Goal: Find specific page/section: Find specific page/section

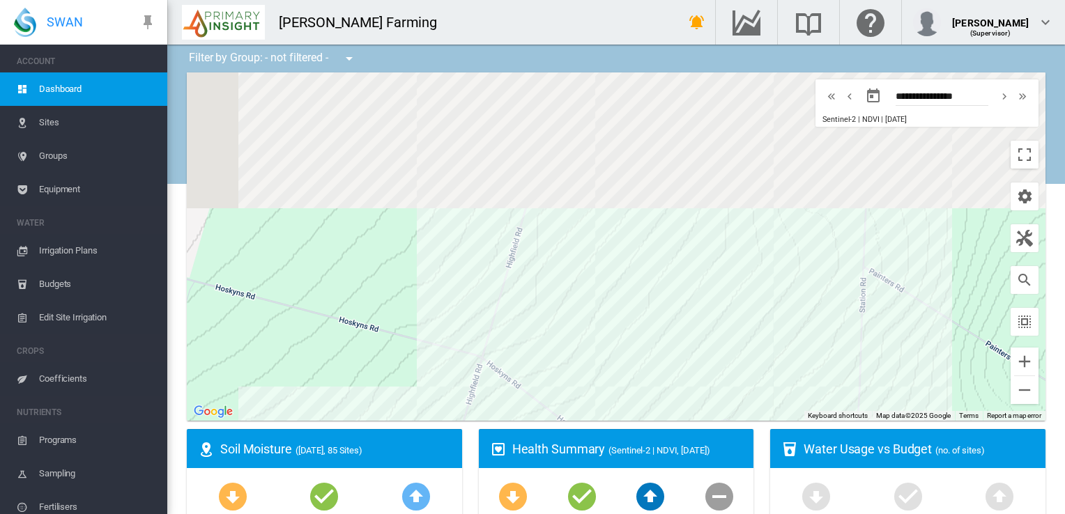
drag, startPoint x: 412, startPoint y: 136, endPoint x: 404, endPoint y: 353, distance: 217.0
click at [404, 353] on div at bounding box center [616, 246] width 859 height 349
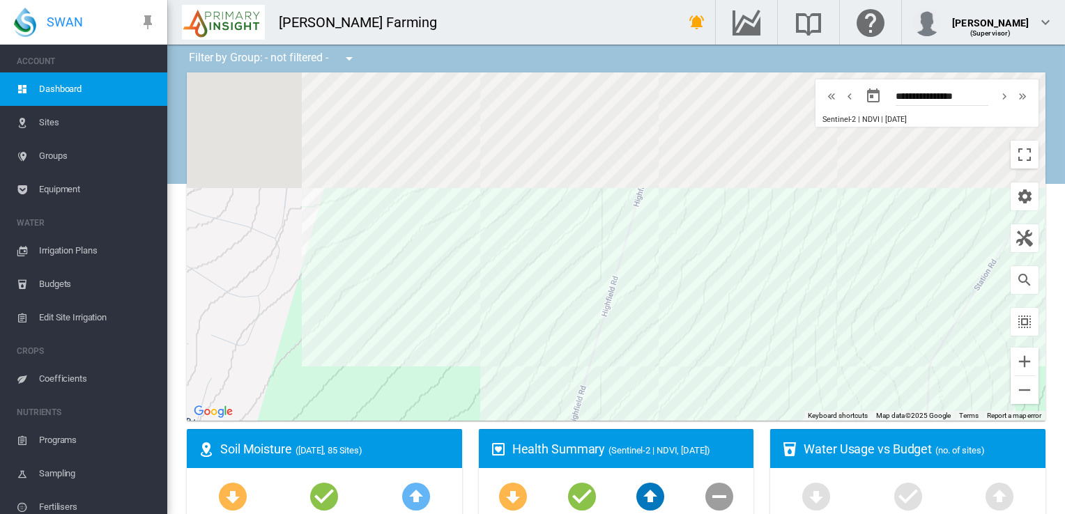
drag, startPoint x: 326, startPoint y: 250, endPoint x: 408, endPoint y: 220, distance: 87.1
click at [328, 253] on div at bounding box center [616, 246] width 859 height 349
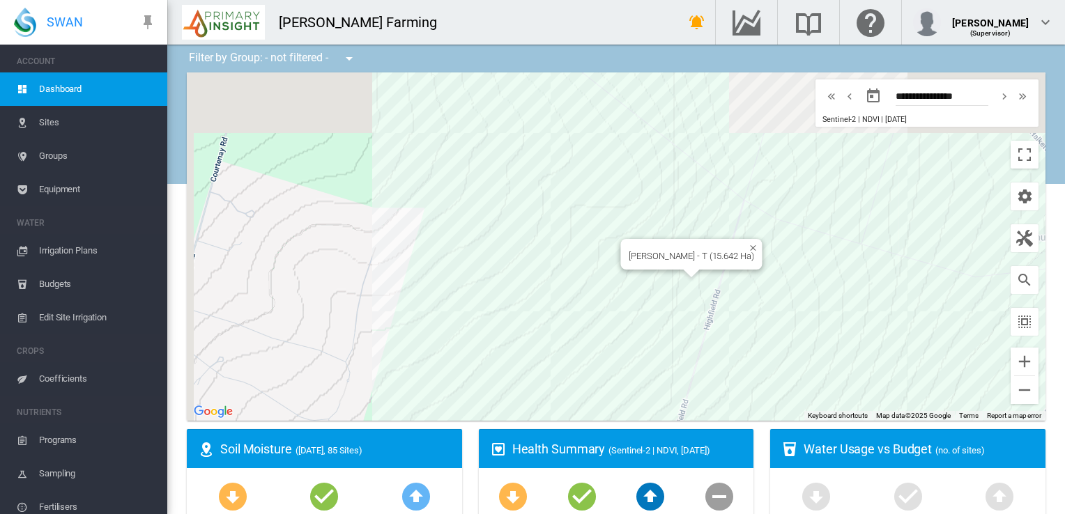
click at [666, 277] on div "[PERSON_NAME] - T (15.642 Ha)" at bounding box center [616, 246] width 859 height 349
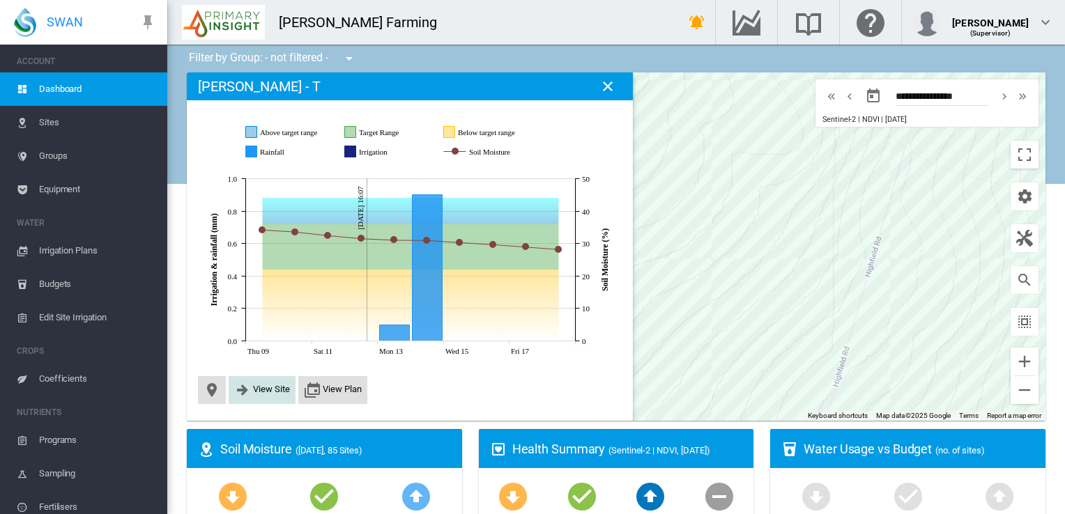
click at [268, 392] on span "View Site" at bounding box center [271, 389] width 37 height 10
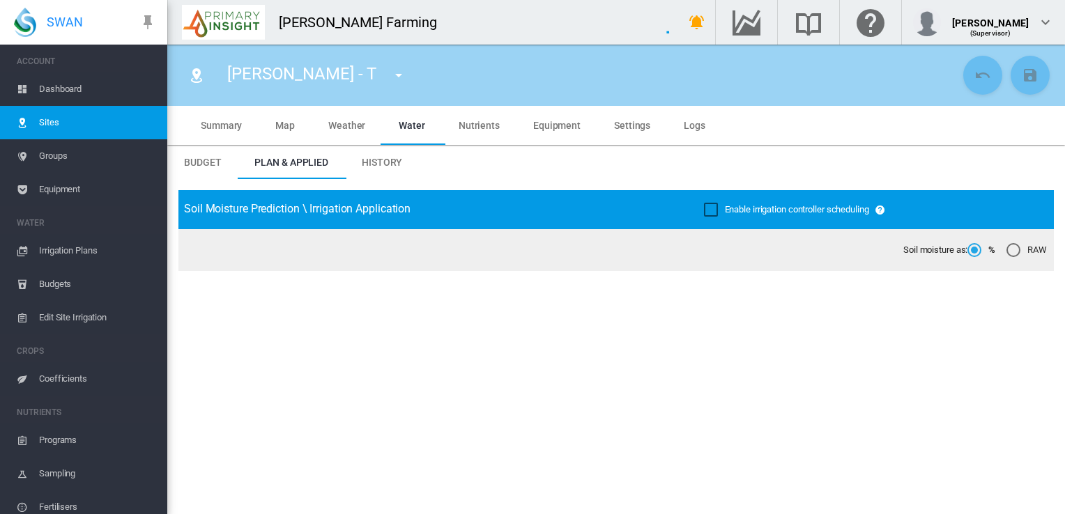
type input "**********"
type input "******"
type input "*********"
type input "***"
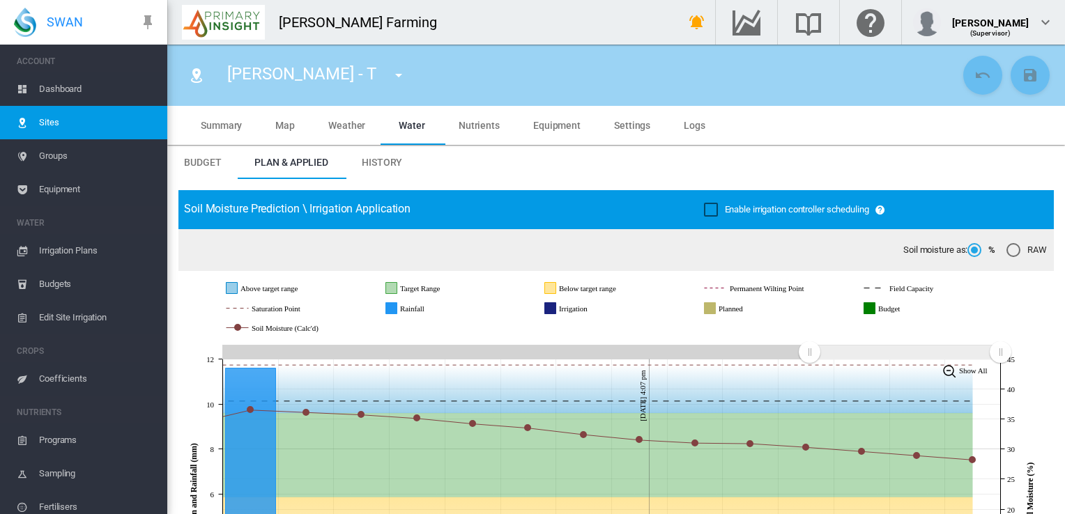
click at [217, 123] on span "Summary" at bounding box center [221, 125] width 41 height 11
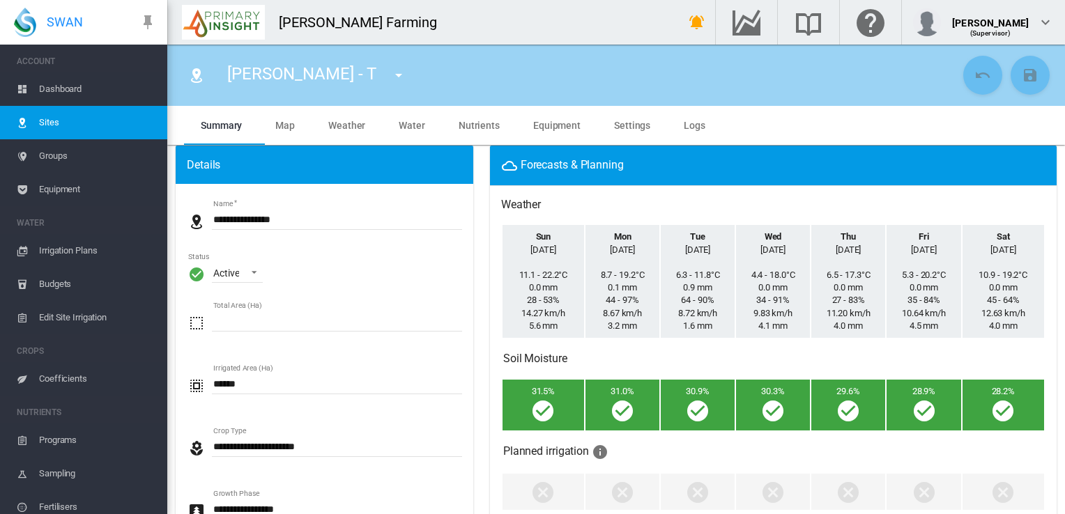
click at [408, 123] on span "Water" at bounding box center [412, 125] width 26 height 11
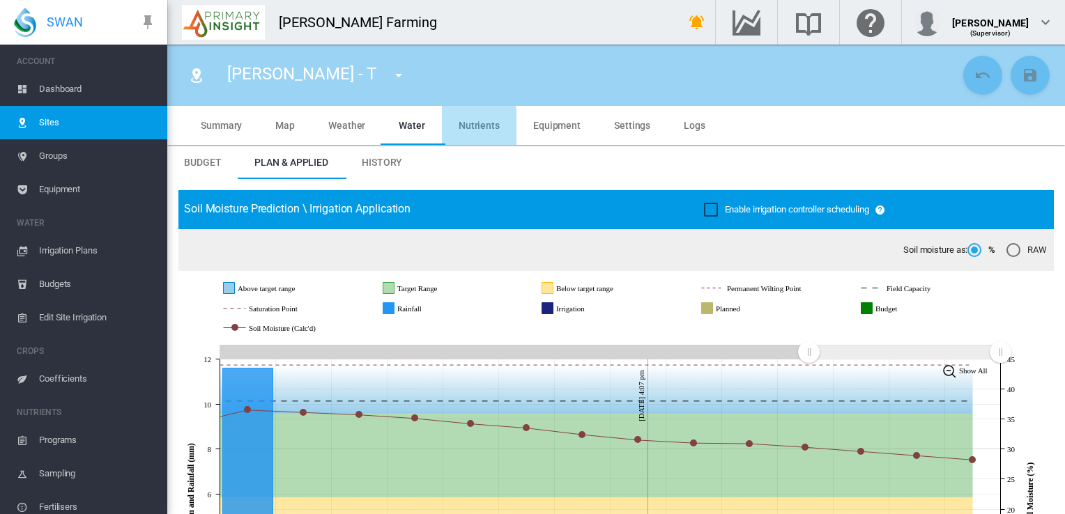
click at [469, 128] on span "Nutrients" at bounding box center [479, 125] width 41 height 11
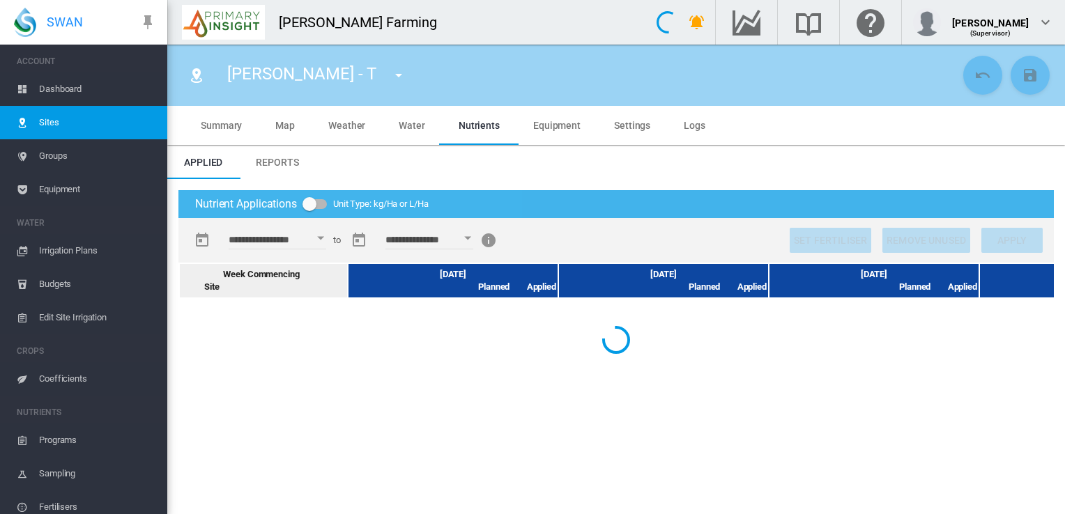
click at [270, 159] on span "Reports" at bounding box center [277, 162] width 43 height 11
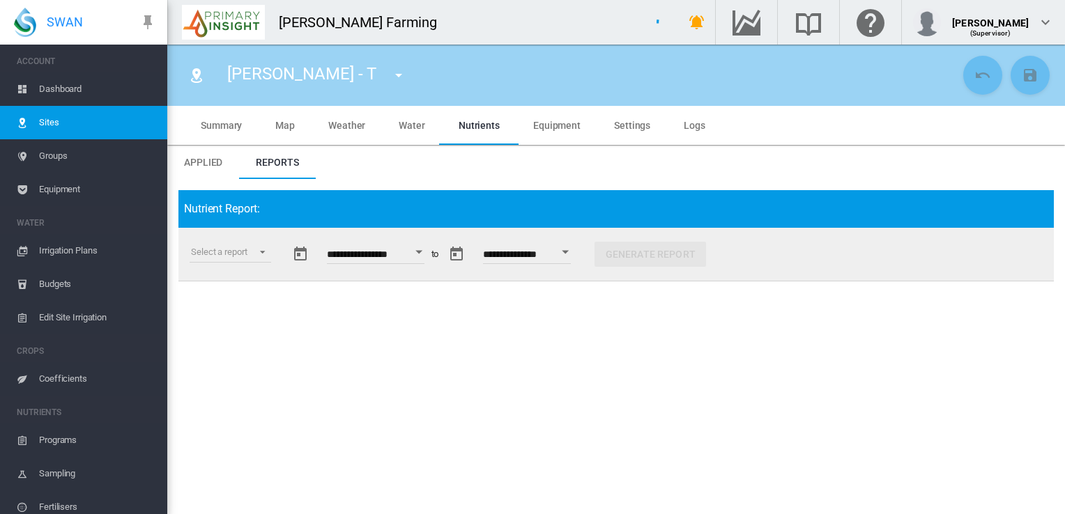
click at [291, 128] on span "Map" at bounding box center [285, 125] width 20 height 11
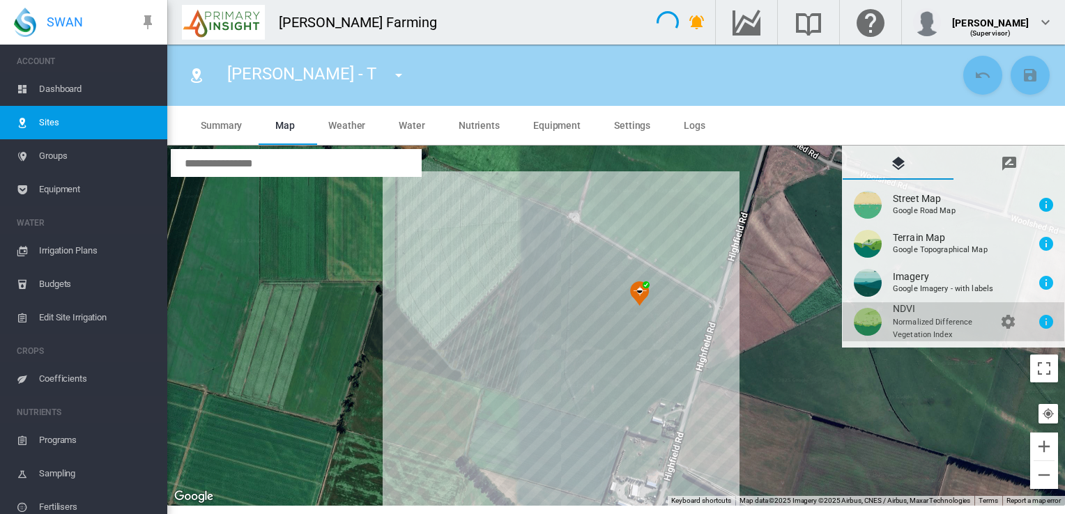
click at [931, 316] on button "NDVI\a \a \a Normalized Difference\a \a Vegetation Index\a \a \a \a \a\a \a \a …" at bounding box center [954, 322] width 222 height 39
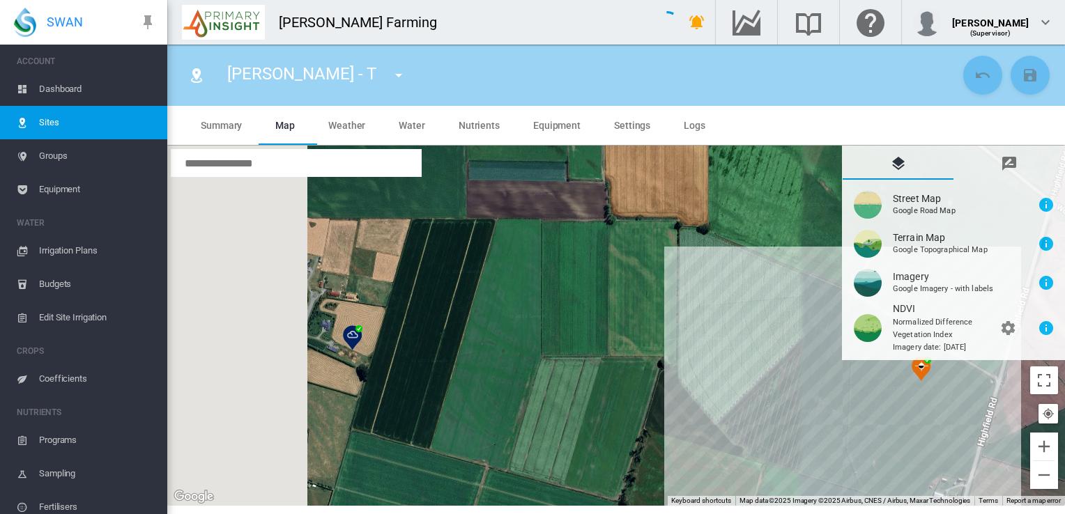
drag, startPoint x: 411, startPoint y: 326, endPoint x: 800, endPoint y: 429, distance: 403.1
click at [800, 433] on div at bounding box center [616, 326] width 898 height 360
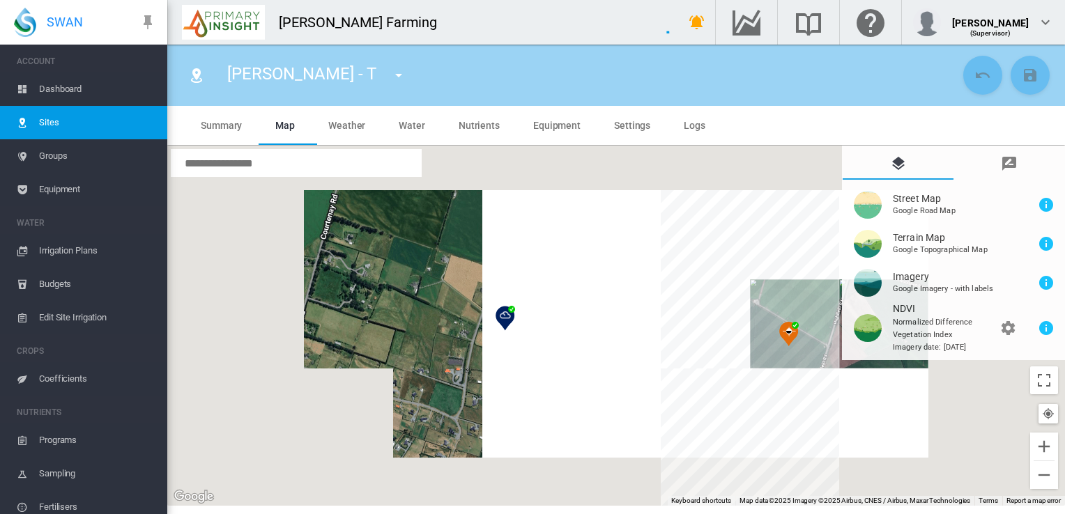
drag, startPoint x: 667, startPoint y: 362, endPoint x: 570, endPoint y: 303, distance: 113.2
click at [570, 303] on div at bounding box center [616, 326] width 898 height 360
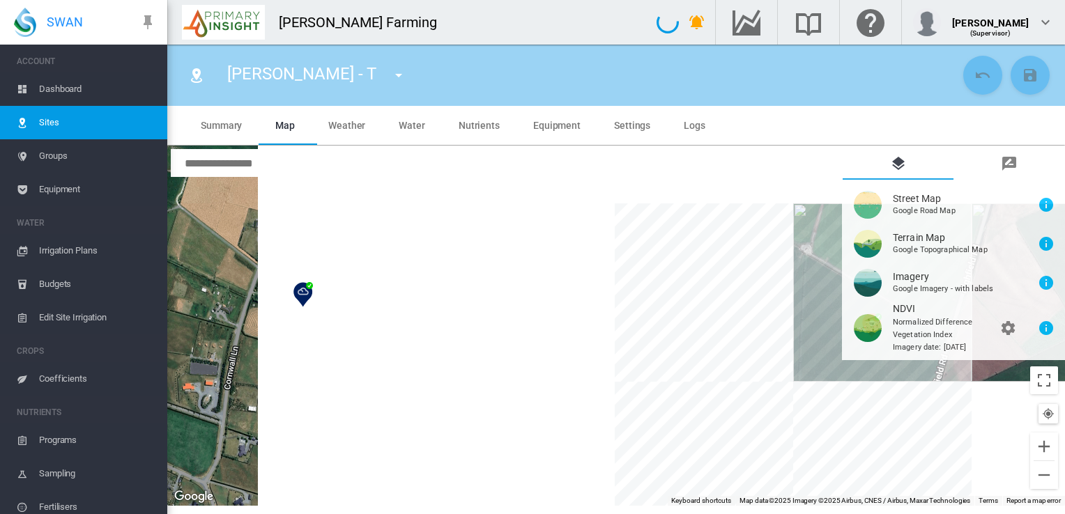
drag, startPoint x: 688, startPoint y: 339, endPoint x: 530, endPoint y: 350, distance: 158.6
click at [530, 350] on div at bounding box center [616, 326] width 898 height 360
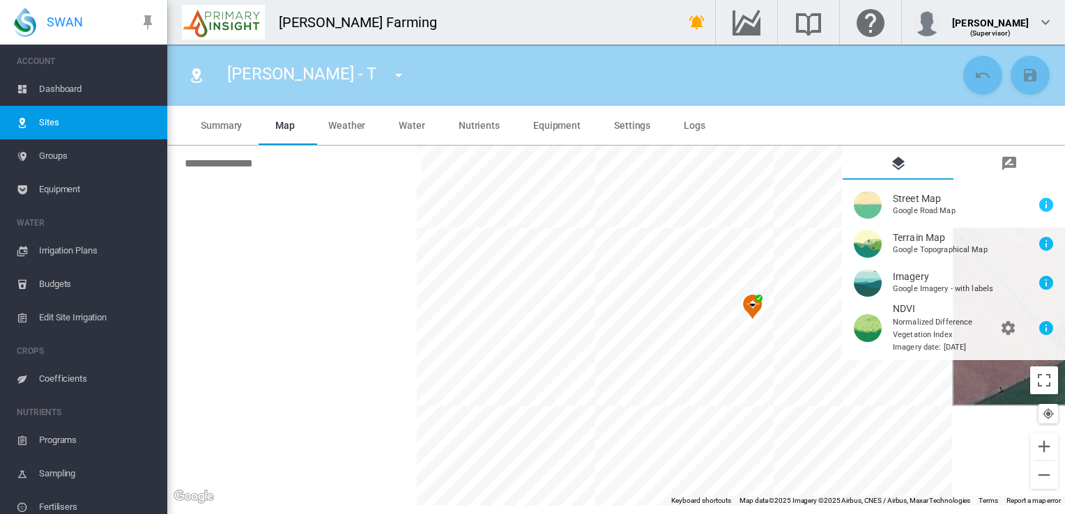
click at [742, 348] on div at bounding box center [616, 326] width 898 height 360
click at [706, 351] on div "Name: [PERSON_NAME] - T Site Health Area Status: Active" at bounding box center [616, 326] width 898 height 360
click at [772, 250] on button "Close" at bounding box center [777, 248] width 10 height 10
